Goal: Find specific page/section: Find specific page/section

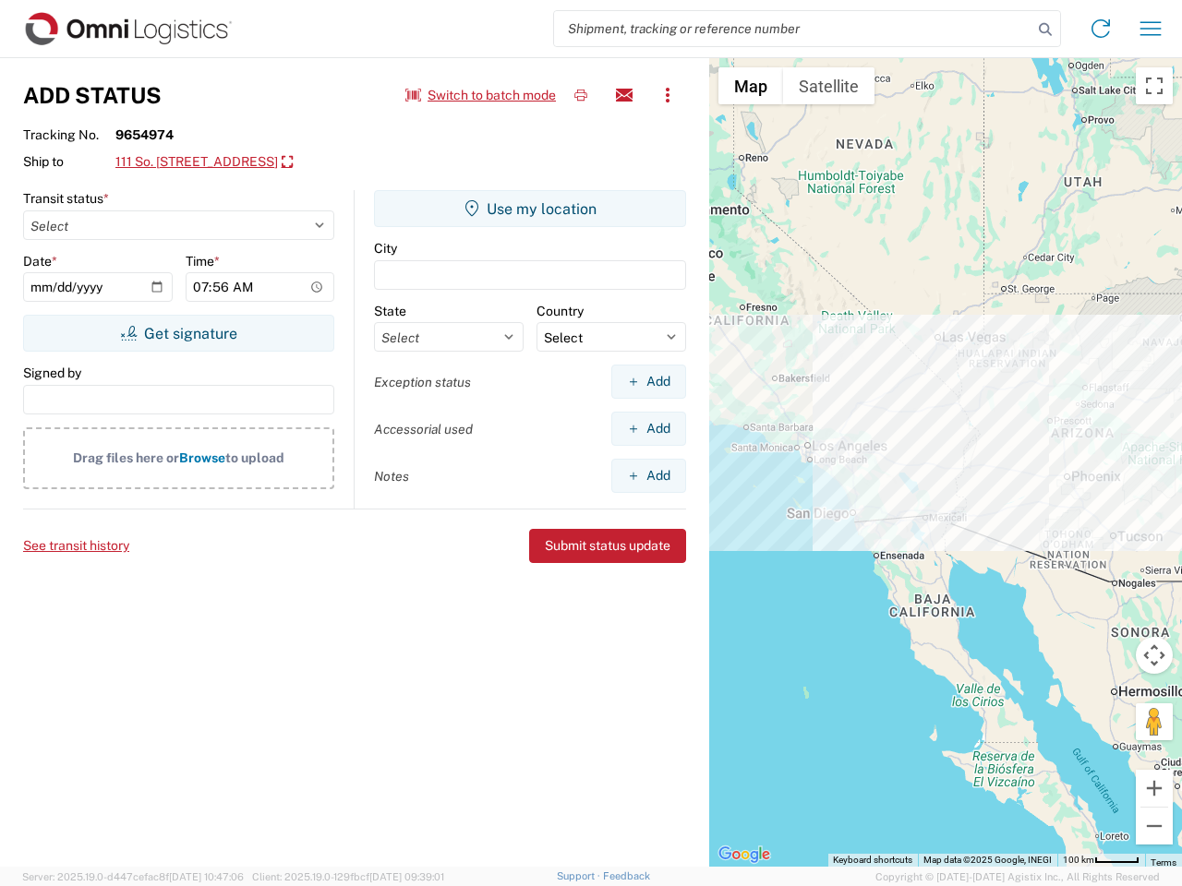
click at [793, 29] on input "search" at bounding box center [793, 28] width 478 height 35
click at [1045, 30] on icon at bounding box center [1045, 30] width 26 height 26
click at [1100, 29] on icon at bounding box center [1101, 29] width 30 height 30
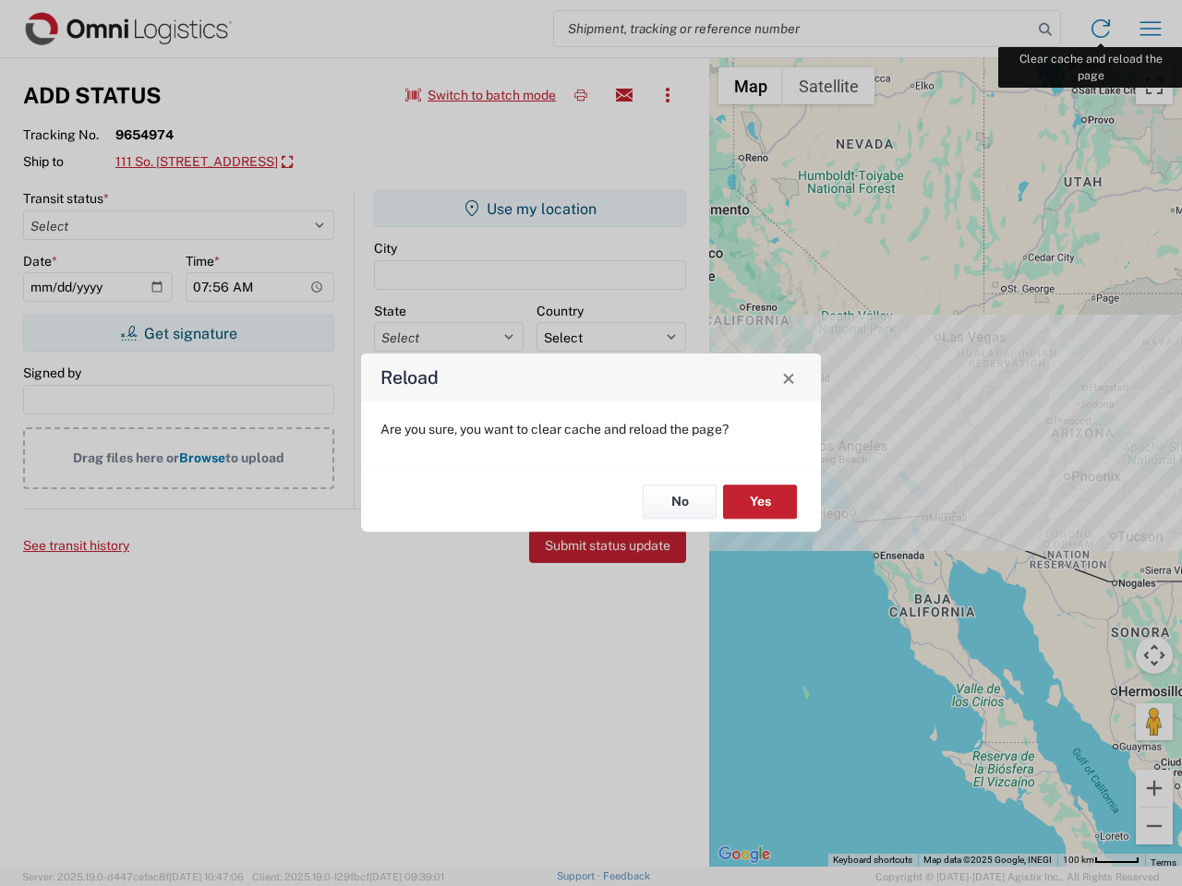
click at [1150, 29] on div "Reload Are you sure, you want to clear cache and reload the page? No Yes" at bounding box center [591, 443] width 1182 height 886
click at [481, 95] on div "Reload Are you sure, you want to clear cache and reload the page? No Yes" at bounding box center [591, 443] width 1182 height 886
click at [581, 95] on div "Reload Are you sure, you want to clear cache and reload the page? No Yes" at bounding box center [591, 443] width 1182 height 886
click at [624, 95] on div "Reload Are you sure, you want to clear cache and reload the page? No Yes" at bounding box center [591, 443] width 1182 height 886
click at [667, 95] on div "Reload Are you sure, you want to clear cache and reload the page? No Yes" at bounding box center [591, 443] width 1182 height 886
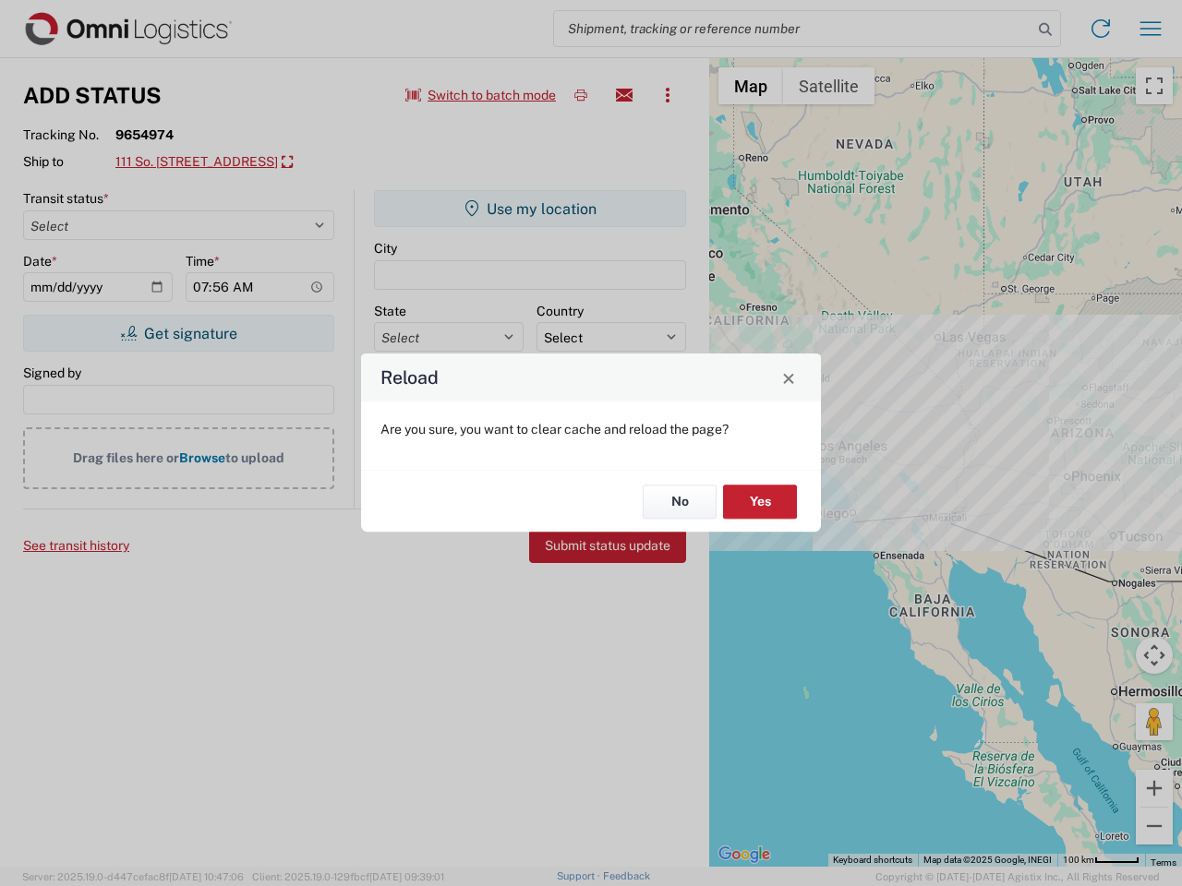
click at [236, 162] on div "Reload Are you sure, you want to clear cache and reload the page? No Yes" at bounding box center [591, 443] width 1182 height 886
click at [178, 333] on div "Reload Are you sure, you want to clear cache and reload the page? No Yes" at bounding box center [591, 443] width 1182 height 886
